Goal: Task Accomplishment & Management: Use online tool/utility

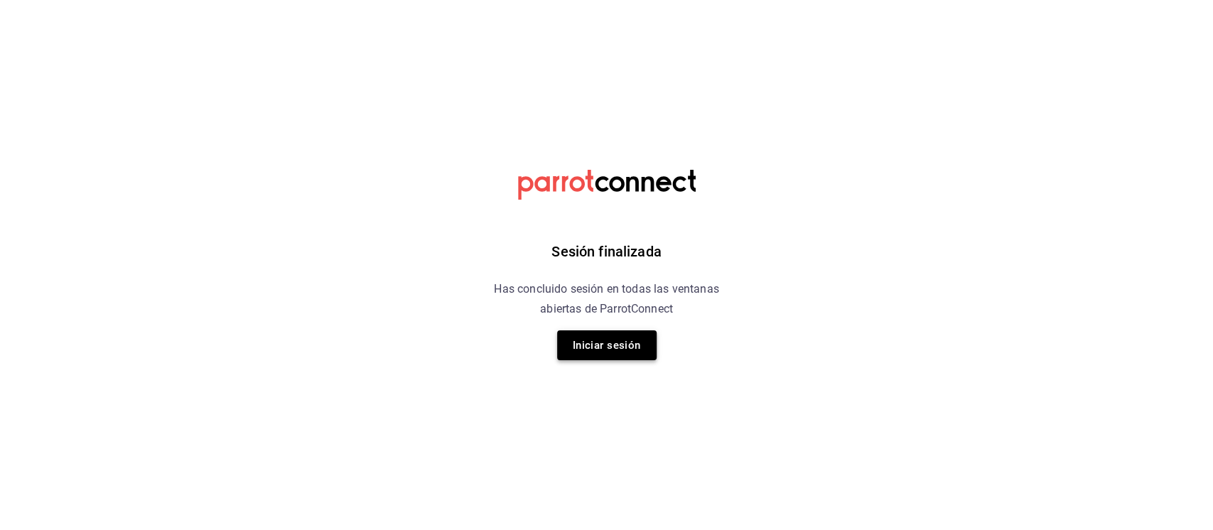
click at [608, 350] on button "Iniciar sesión" at bounding box center [607, 346] width 100 height 30
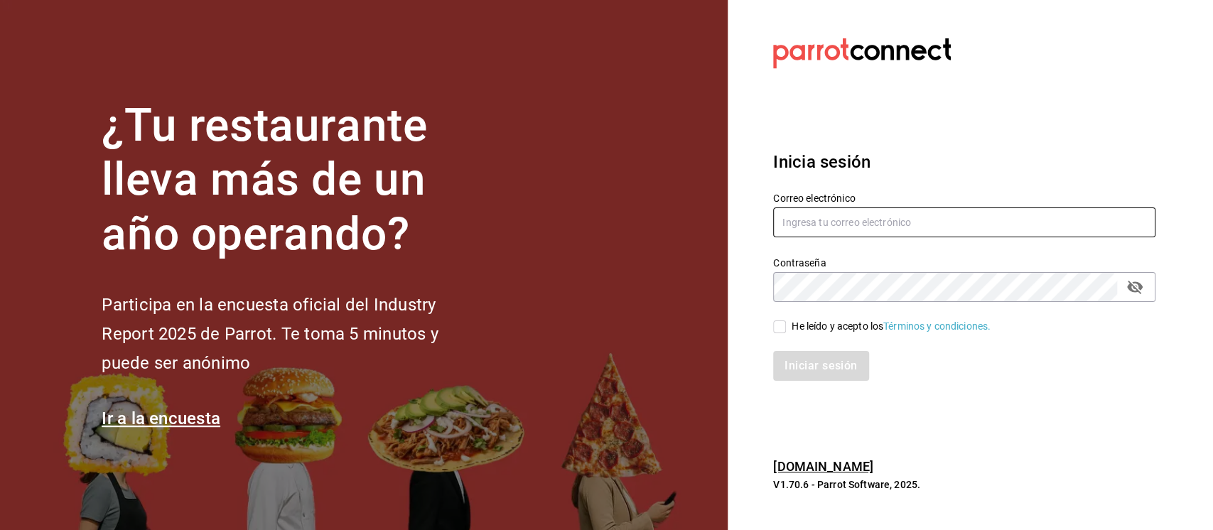
type input "david.qrda@gmail.com"
click at [781, 316] on div "He leído y acepto los Términos y condiciones." at bounding box center [955, 318] width 399 height 33
click at [784, 326] on input "He leído y acepto los Términos y condiciones." at bounding box center [779, 327] width 13 height 13
checkbox input "true"
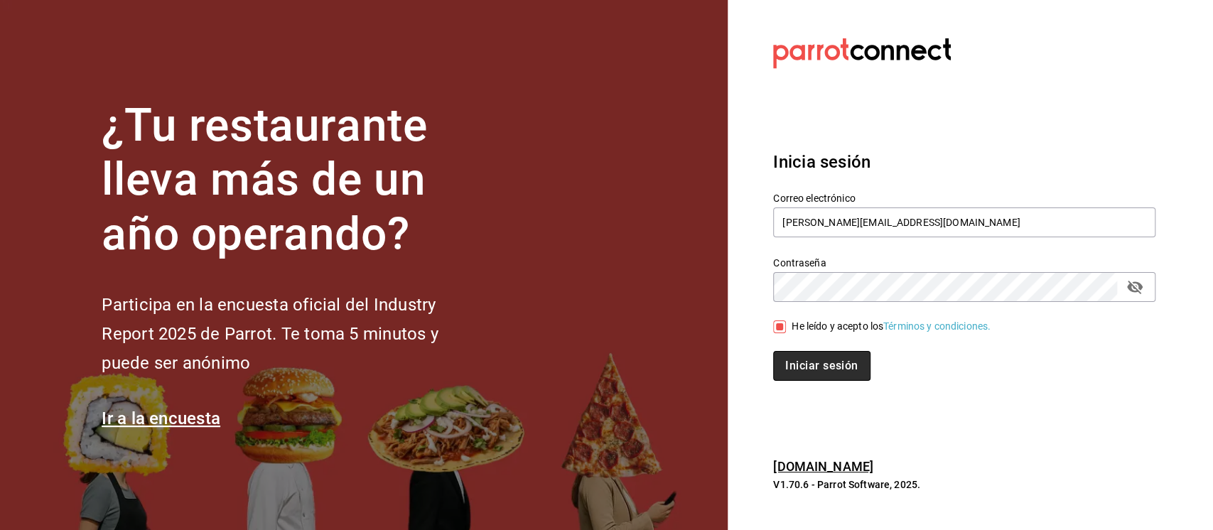
click at [815, 354] on button "Iniciar sesión" at bounding box center [821, 366] width 97 height 30
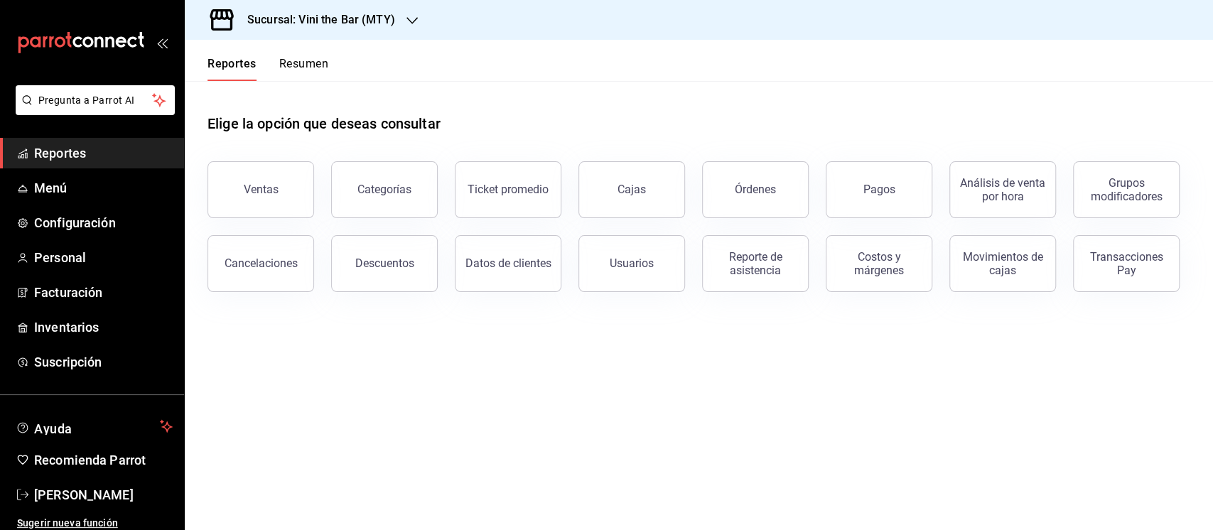
click at [364, 22] on h3 "Sucursal: Vini the Bar (MTY)" at bounding box center [315, 19] width 159 height 17
click at [317, 91] on div "Ajenjo Bar (Mty)" at bounding box center [291, 93] width 191 height 15
click at [78, 185] on span "Menú" at bounding box center [103, 187] width 139 height 19
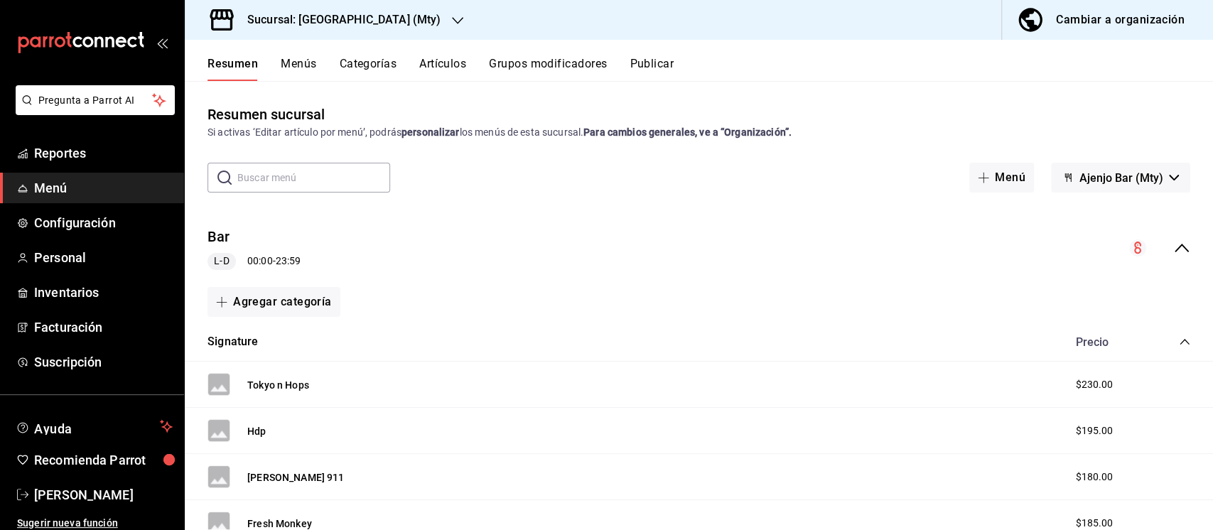
click at [441, 63] on button "Artículos" at bounding box center [442, 69] width 47 height 24
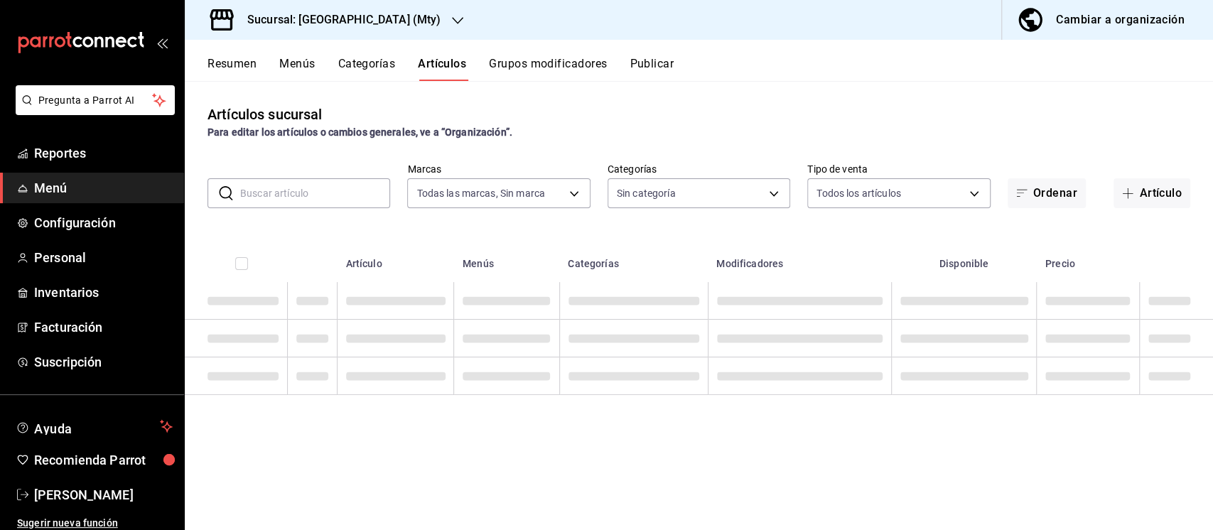
type input "19ee0042-c5b8-4e4d-8e31-db8a8c8b8646"
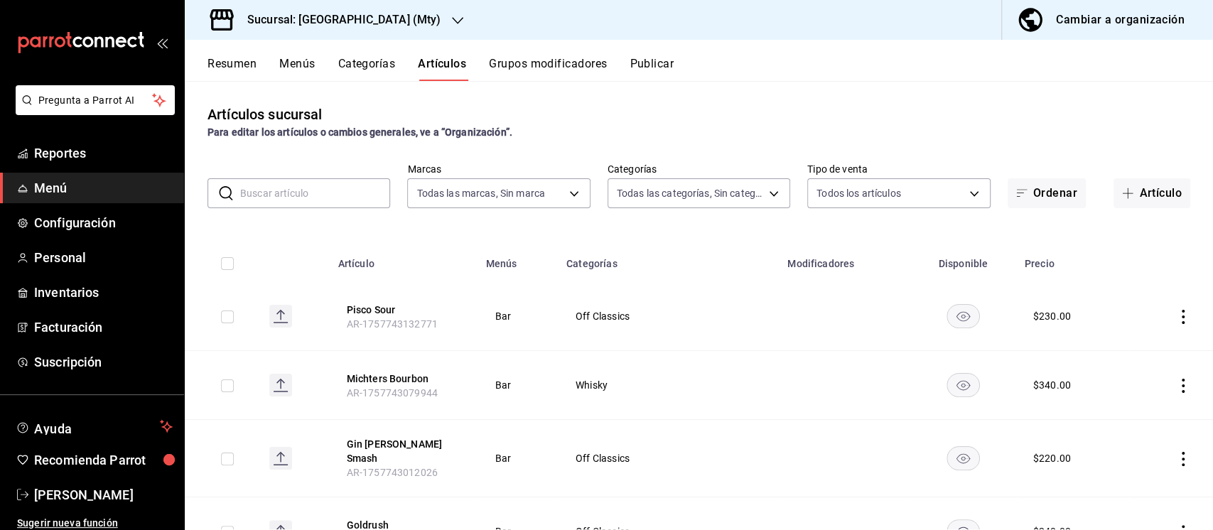
type input "1f2111e3-86ff-4ba4-a8ec-b7449a377bc9,a9cc708c-05fc-48f7-86bb-827e0661e438,99354…"
click at [1127, 185] on button "Artículo" at bounding box center [1152, 193] width 77 height 30
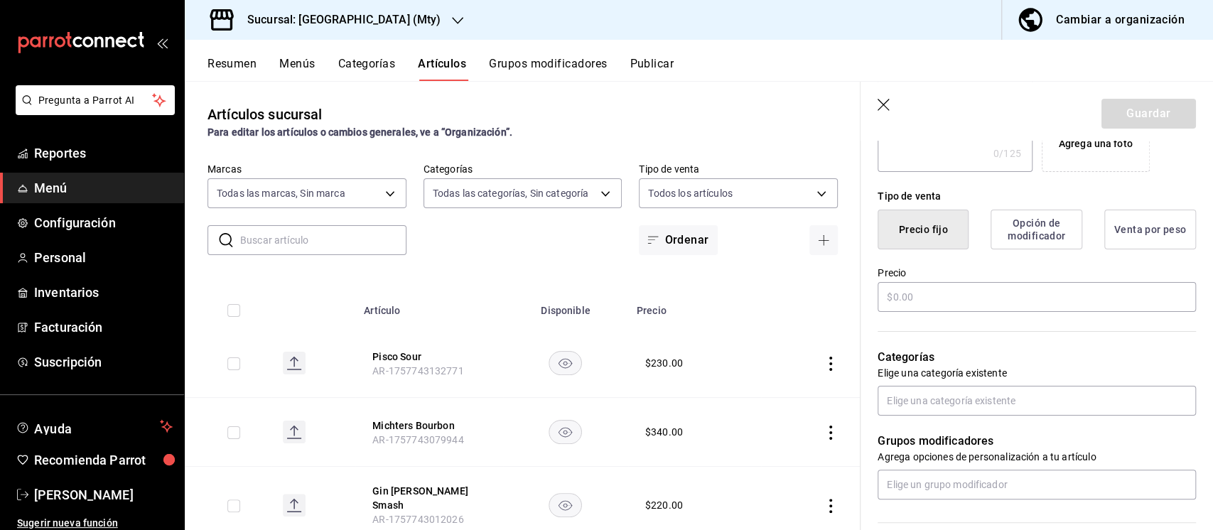
scroll to position [326, 0]
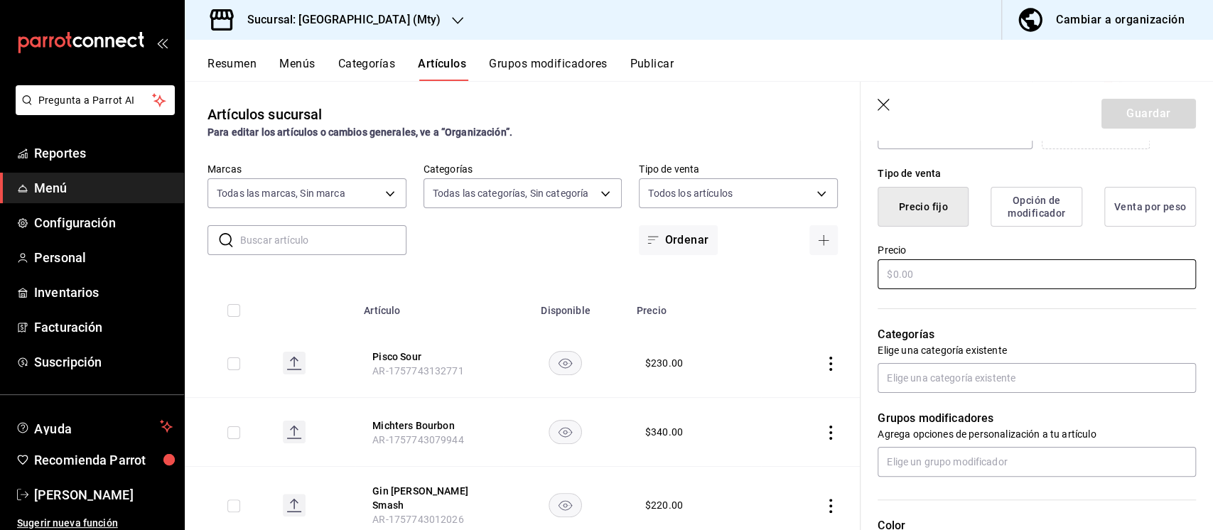
type input "[PERSON_NAME] 100"
click at [945, 267] on input "text" at bounding box center [1037, 274] width 318 height 30
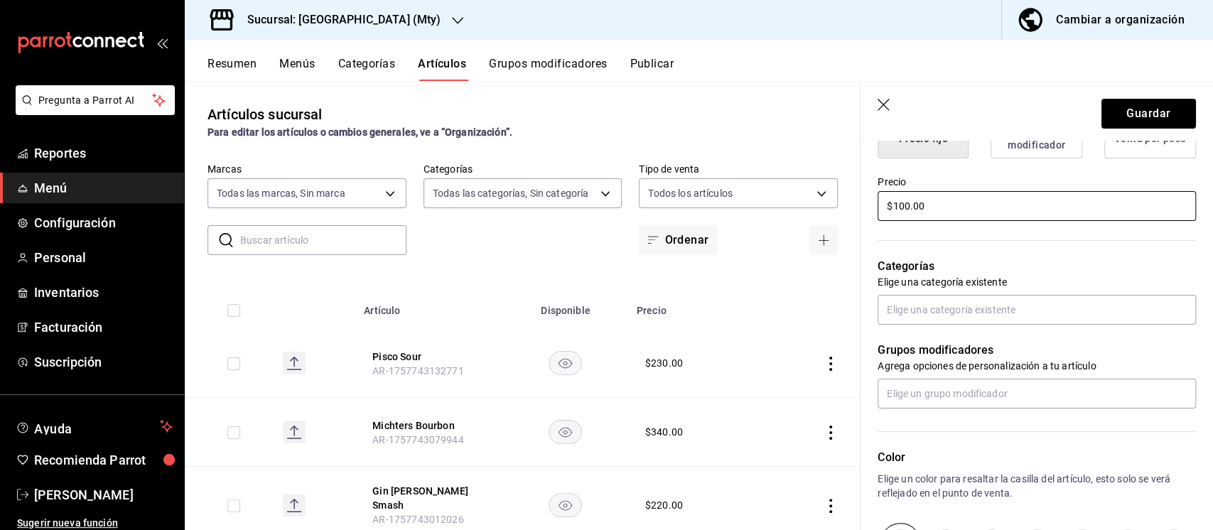
scroll to position [0, 0]
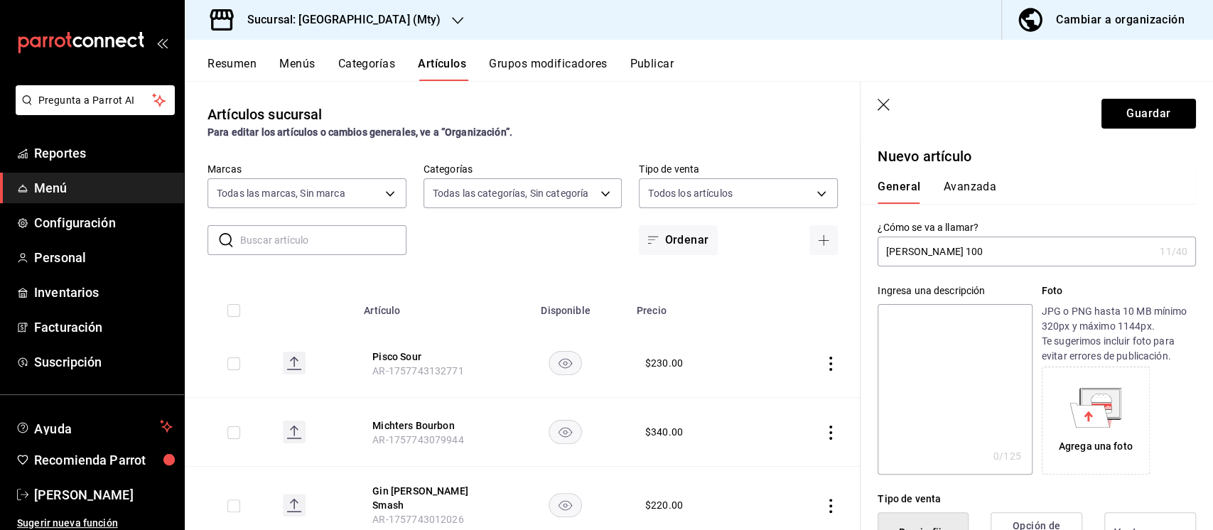
type input "$100.00"
click at [967, 251] on input "[PERSON_NAME] 100" at bounding box center [1016, 251] width 277 height 28
type input "[PERSON_NAME] 100"
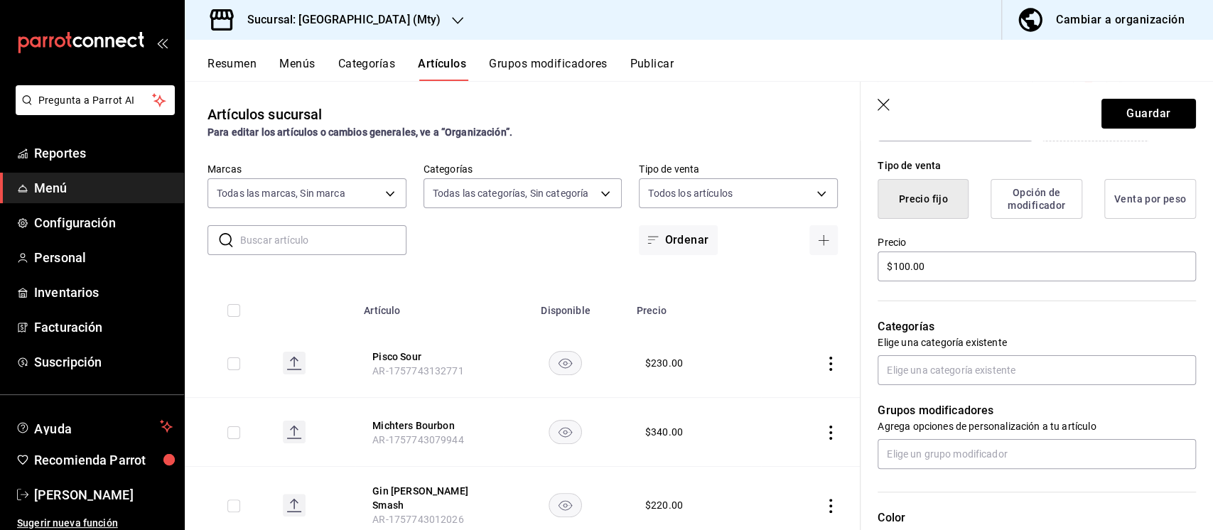
scroll to position [335, 0]
click at [945, 375] on input "text" at bounding box center [1037, 369] width 318 height 30
type input "prom"
click at [922, 399] on li "Promos" at bounding box center [1030, 401] width 304 height 23
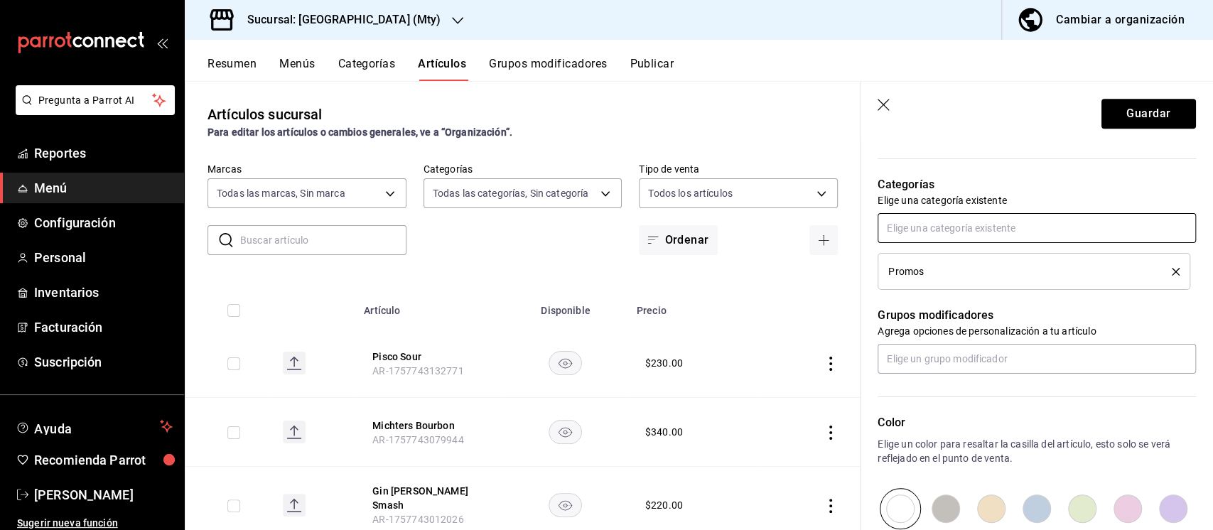
scroll to position [477, 0]
click at [1115, 107] on button "Guardar" at bounding box center [1149, 114] width 95 height 30
